Goal: Answer question/provide support

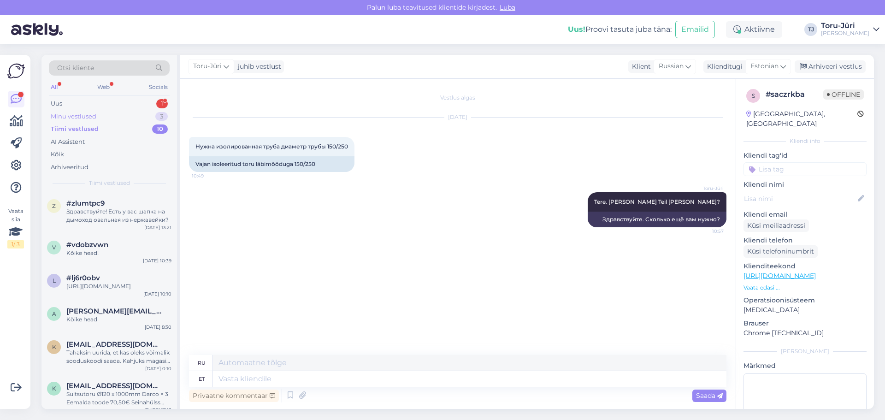
click at [96, 115] on div "Minu vestlused 3" at bounding box center [109, 116] width 121 height 13
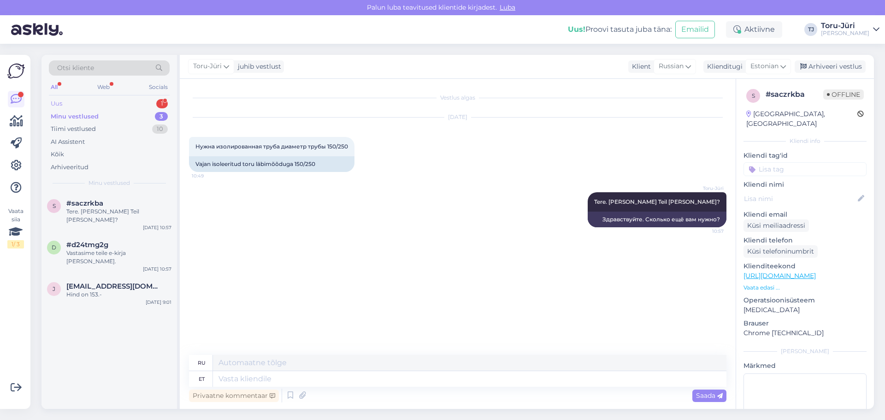
click at [74, 106] on div "Uus 1" at bounding box center [109, 103] width 121 height 13
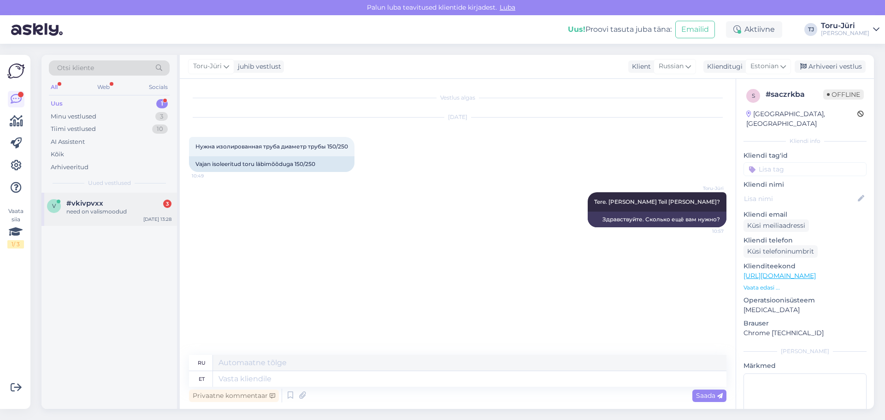
click at [103, 210] on div "need on valismoodud" at bounding box center [118, 211] width 105 height 8
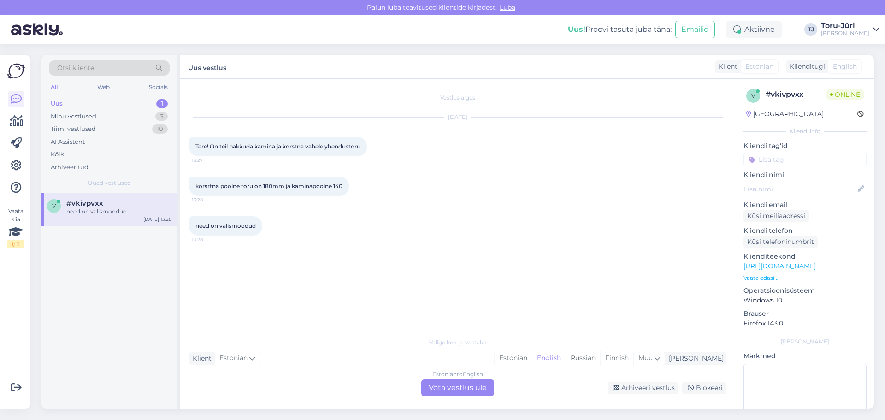
click at [478, 392] on div "Estonian to English Võta vestlus üle" at bounding box center [457, 387] width 73 height 17
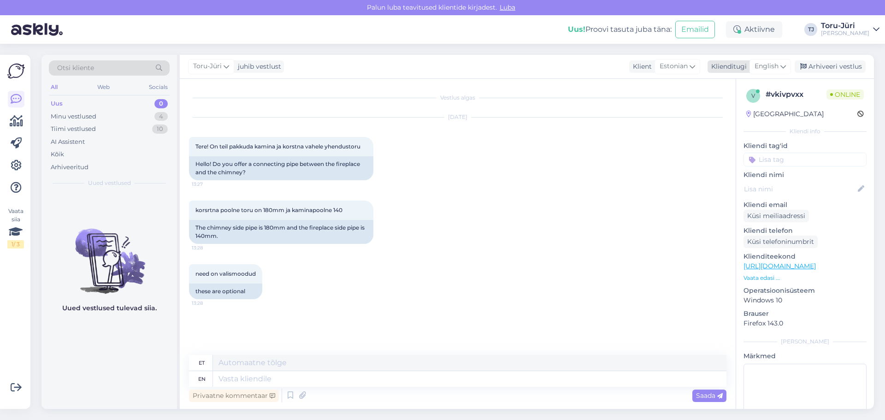
click at [767, 72] on div "English" at bounding box center [769, 66] width 41 height 15
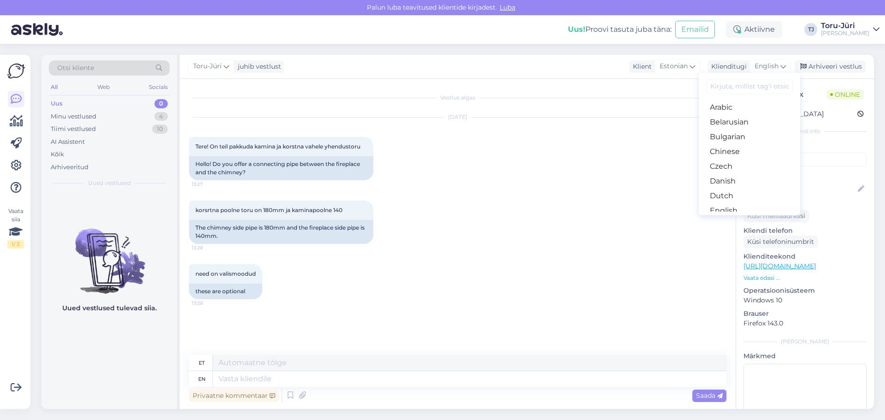
click at [739, 218] on link "Estonian" at bounding box center [749, 225] width 101 height 15
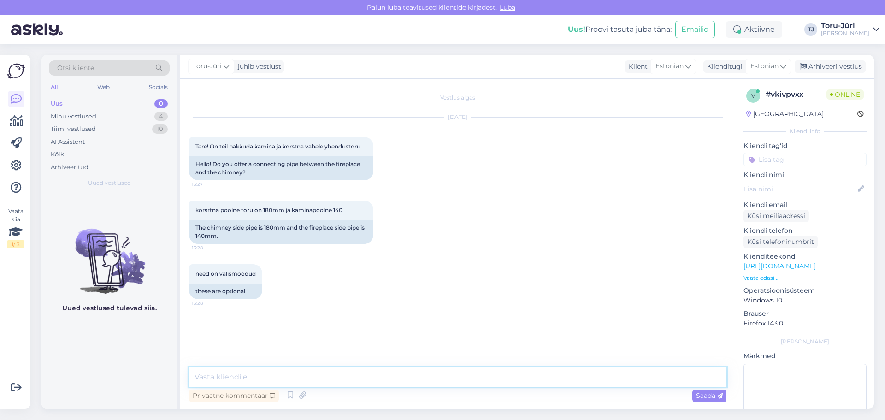
click at [289, 382] on textarea at bounding box center [457, 376] width 537 height 19
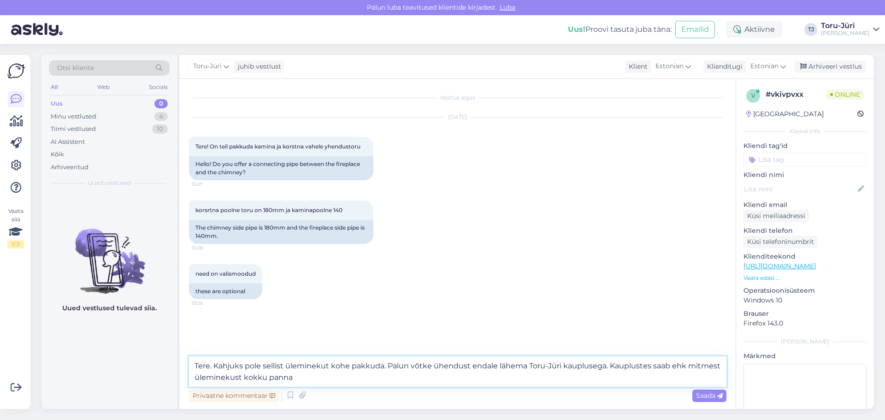
type textarea "Tere. Kahjuks pole sellist üleminekut kohe pakkuda. Palun võtke ühendust endale…"
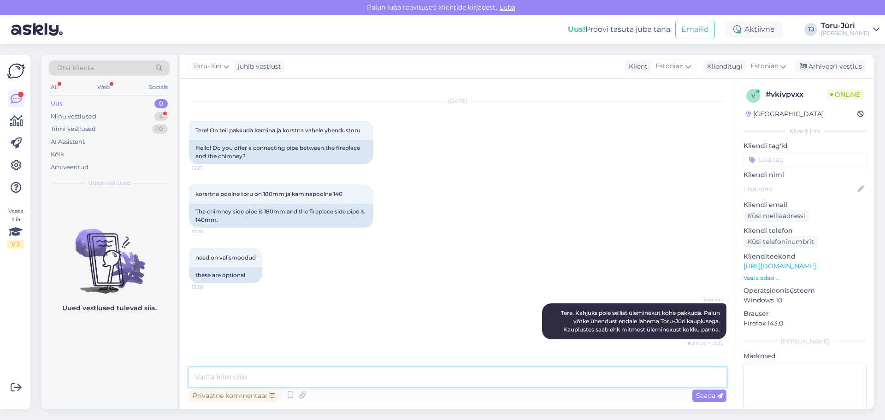
scroll to position [46, 0]
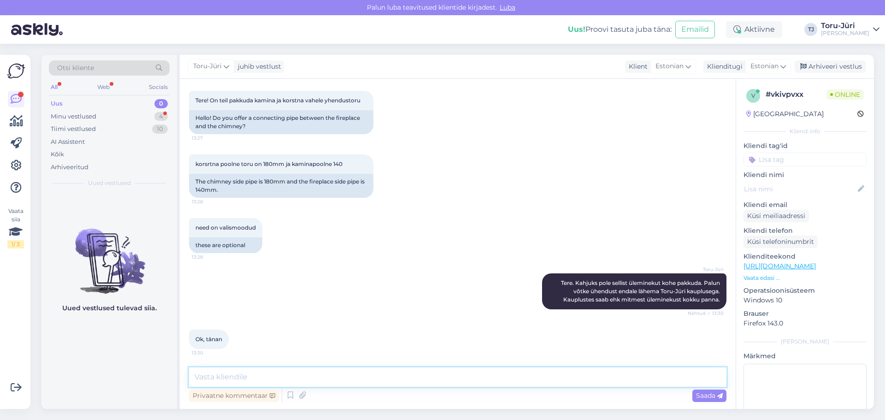
click at [291, 372] on textarea at bounding box center [457, 376] width 537 height 19
click at [116, 118] on div "Minu vestlused 4" at bounding box center [109, 116] width 121 height 13
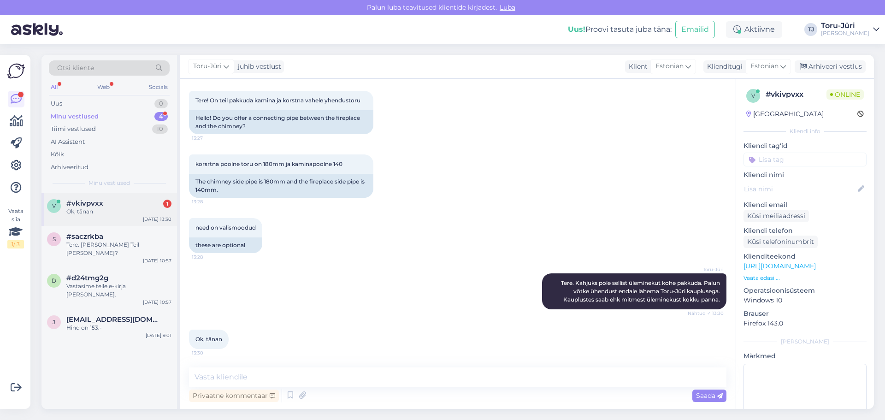
click at [98, 218] on div "v #vkivpvxx 1 Ok, tänan [DATE] 13:30" at bounding box center [109, 209] width 136 height 33
